Goal: Use online tool/utility: Utilize a website feature to perform a specific function

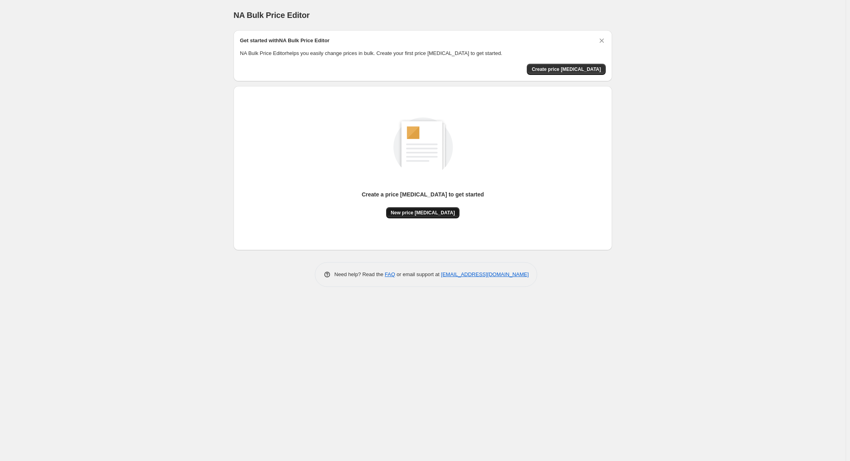
click at [431, 214] on span "New price [MEDICAL_DATA]" at bounding box center [423, 212] width 64 height 6
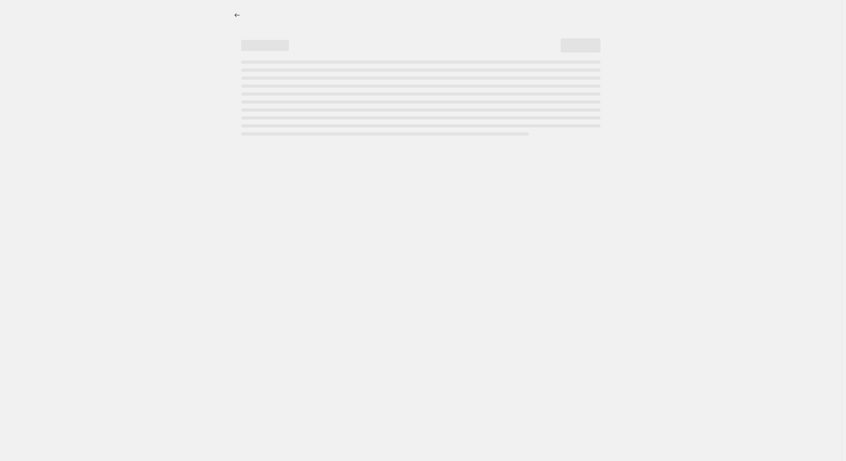
select select "percentage"
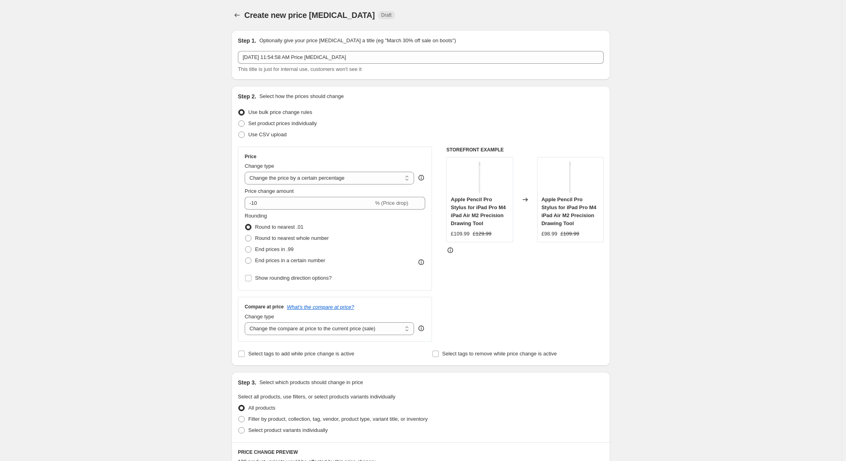
click at [244, 10] on div at bounding box center [237, 15] width 13 height 11
click at [241, 13] on icon "Price change jobs" at bounding box center [237, 15] width 8 height 8
